Goal: Task Accomplishment & Management: Use online tool/utility

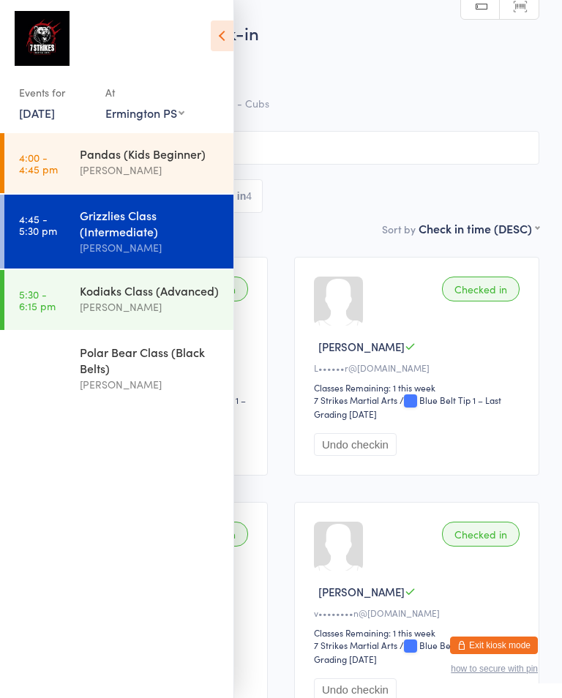
select select "7"
click at [159, 315] on div "[PERSON_NAME]" at bounding box center [150, 306] width 141 height 17
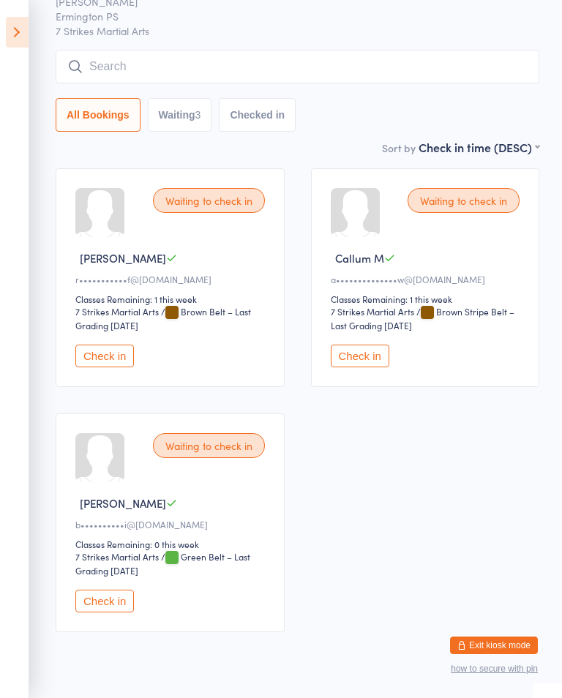
scroll to position [94, 0]
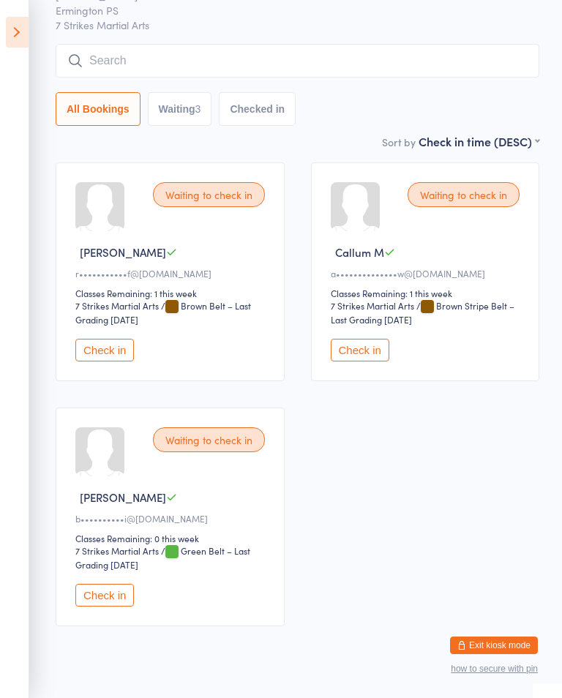
click at [369, 342] on div "Waiting to check in Callum M a••••••••••••••w@[DOMAIN_NAME] Classes Remaining: …" at bounding box center [425, 271] width 229 height 219
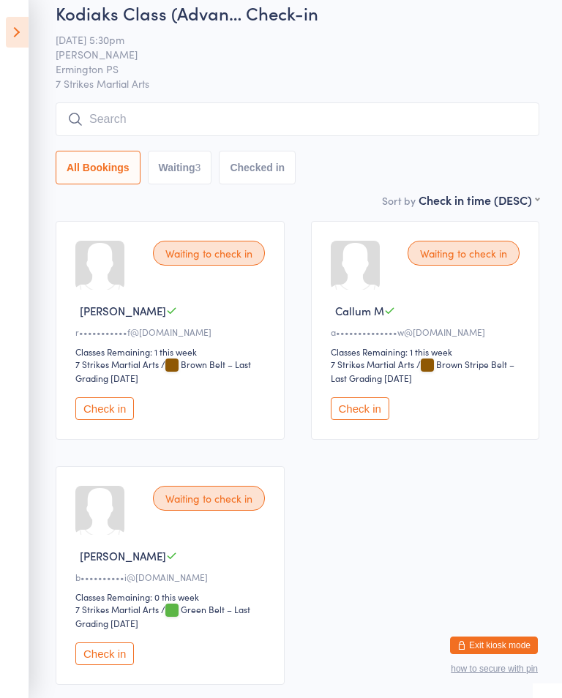
scroll to position [34, 0]
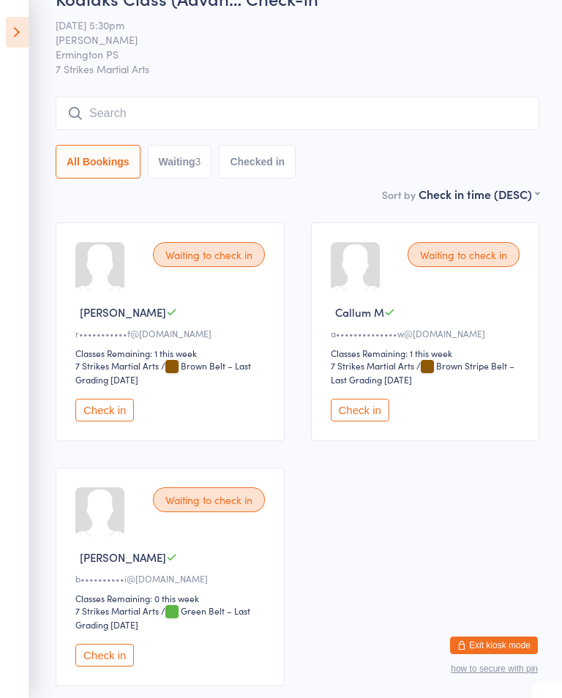
click at [373, 408] on button "Check in" at bounding box center [360, 410] width 58 height 23
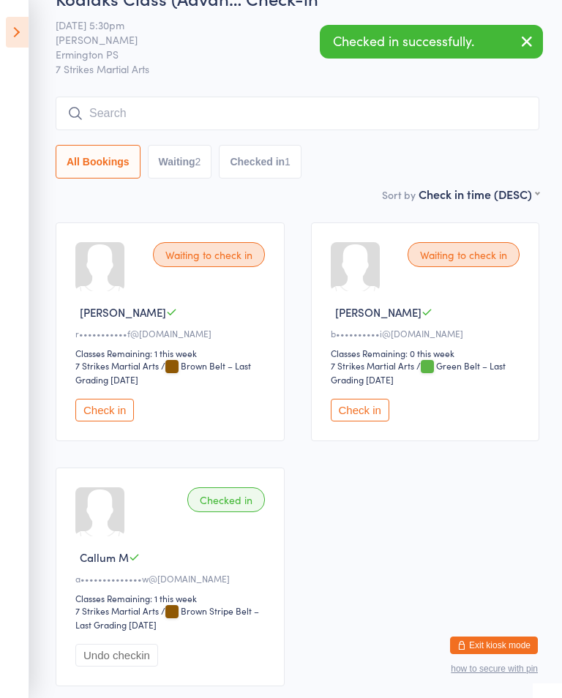
click at [107, 415] on button "Check in" at bounding box center [104, 410] width 58 height 23
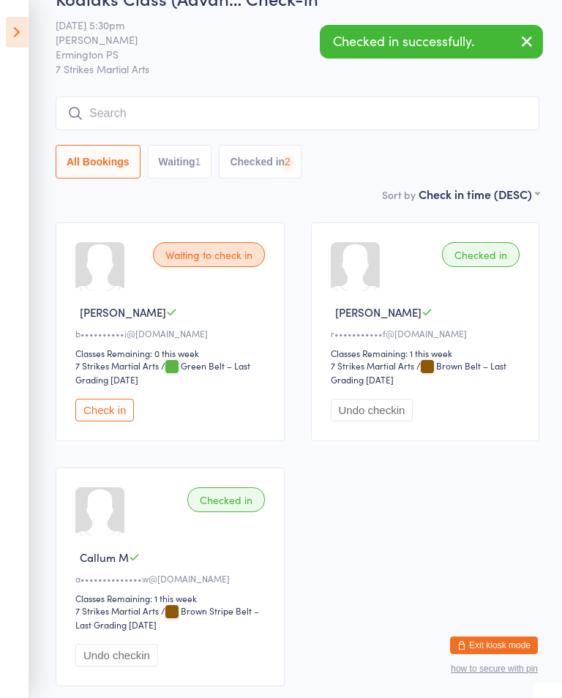
click at [263, 108] on input "search" at bounding box center [297, 114] width 483 height 34
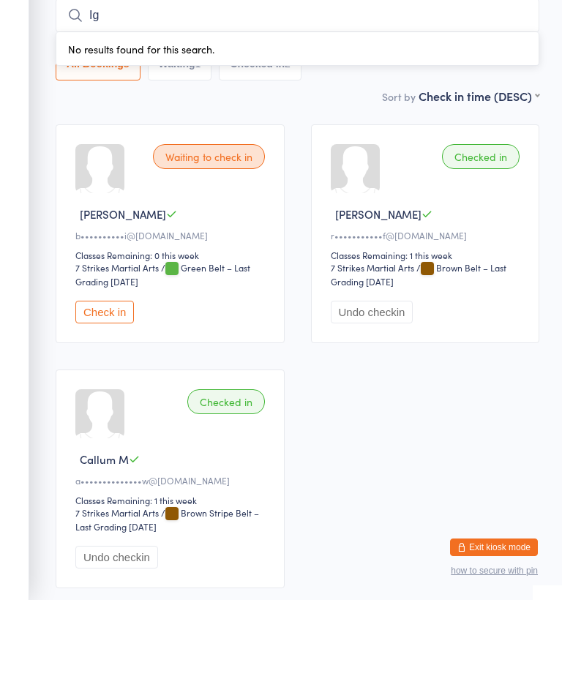
type input "I"
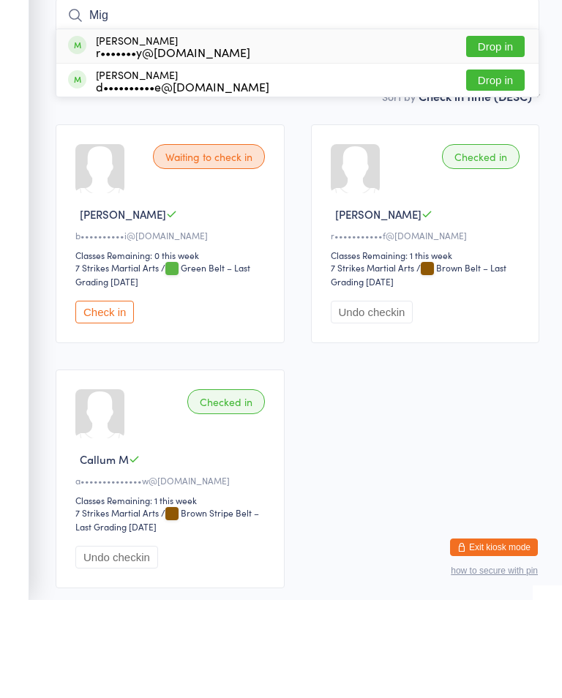
type input "Mig"
click at [506, 134] on button "Drop in" at bounding box center [495, 144] width 58 height 21
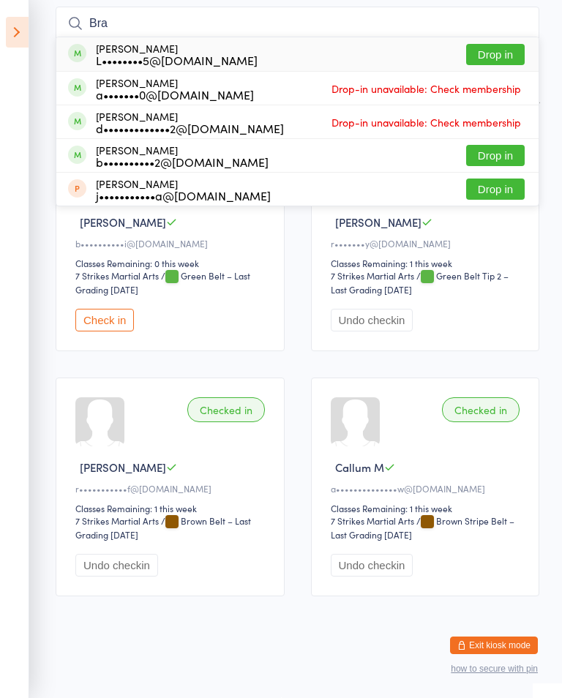
type input "Bra"
click at [508, 63] on button "Drop in" at bounding box center [495, 54] width 58 height 21
